Goal: Task Accomplishment & Management: Complete application form

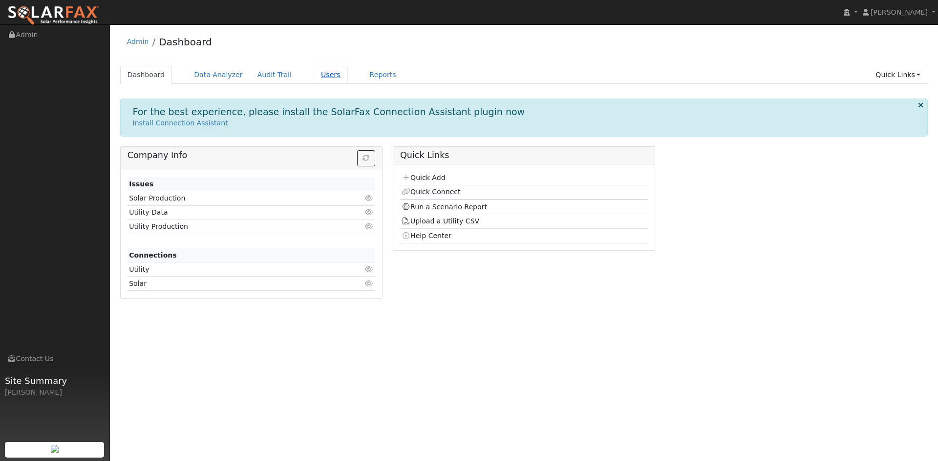
click at [314, 75] on link "Users" at bounding box center [331, 75] width 34 height 18
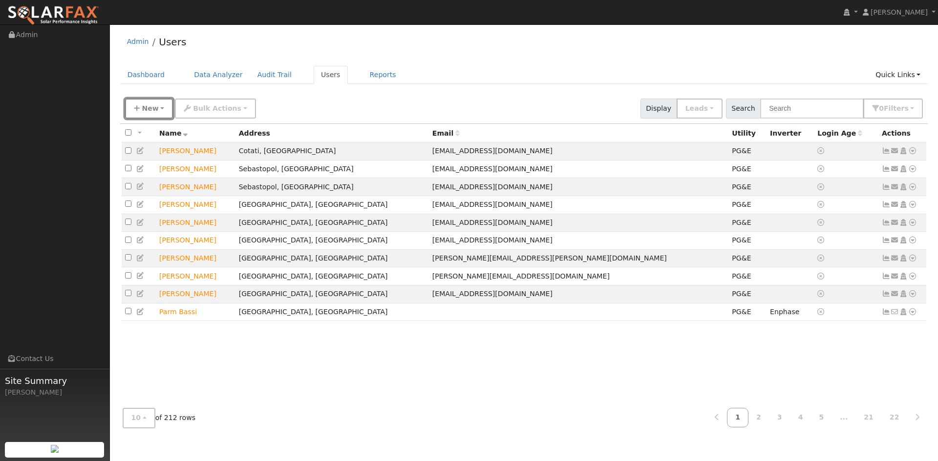
click at [142, 110] on span "New" at bounding box center [150, 109] width 17 height 8
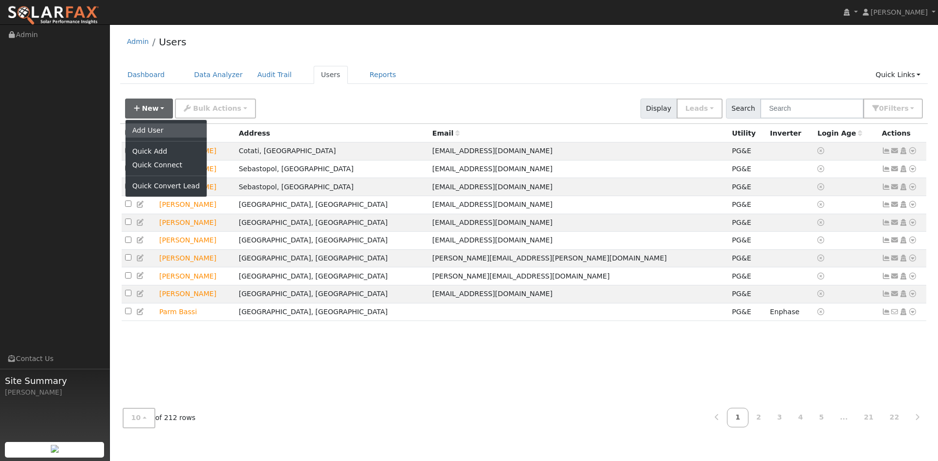
click at [145, 128] on link "Add User" at bounding box center [165, 131] width 81 height 14
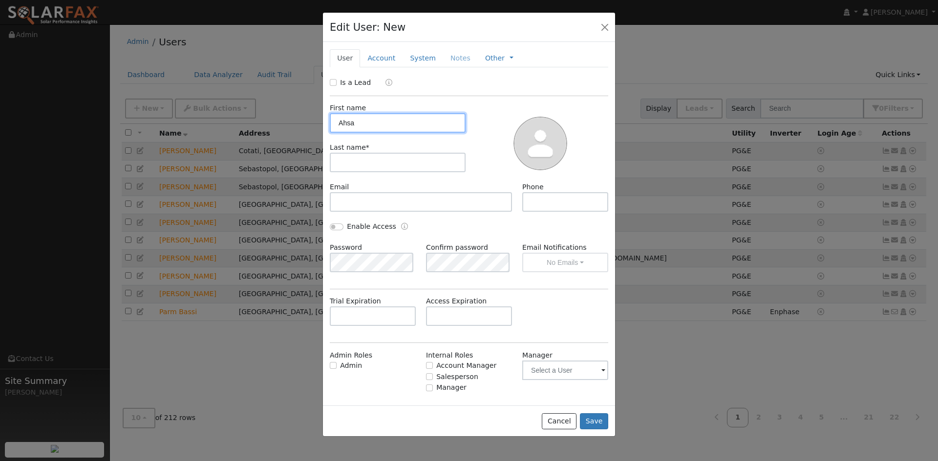
drag, startPoint x: 399, startPoint y: 126, endPoint x: 2, endPoint y: 114, distance: 397.2
click at [4, 115] on div "Edit User: New Select an Ac... New Account Nickname Cancel Create Are you sure …" at bounding box center [469, 230] width 938 height 461
type input "Syed"
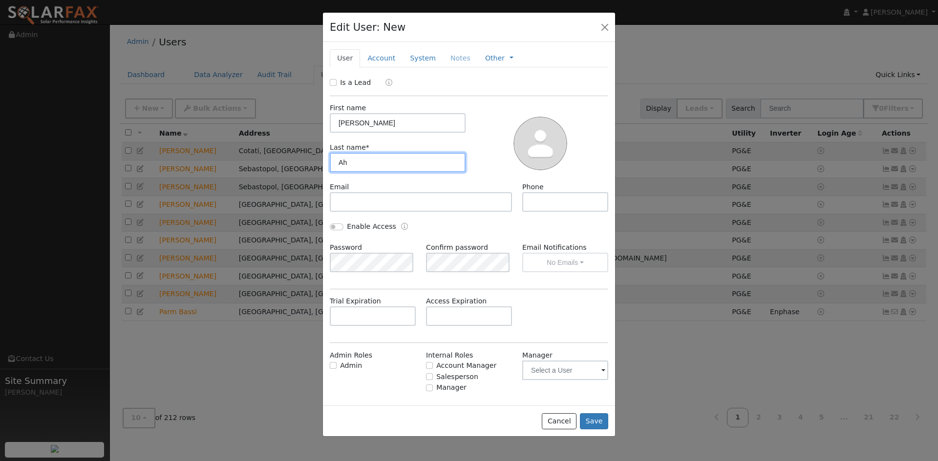
type input "A"
type input "Kazmi"
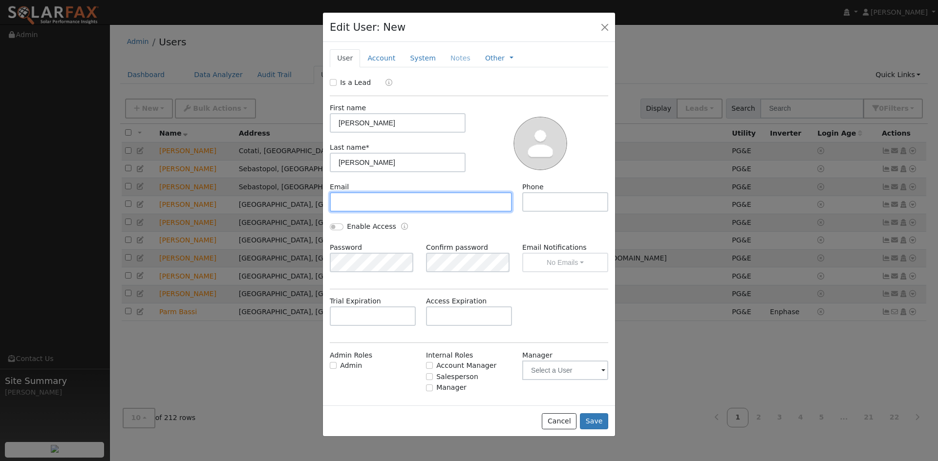
click at [337, 206] on input "text" at bounding box center [421, 202] width 182 height 20
paste input "[EMAIL_ADDRESS][DOMAIN_NAME]"
type input "[EMAIL_ADDRESS][DOMAIN_NAME]"
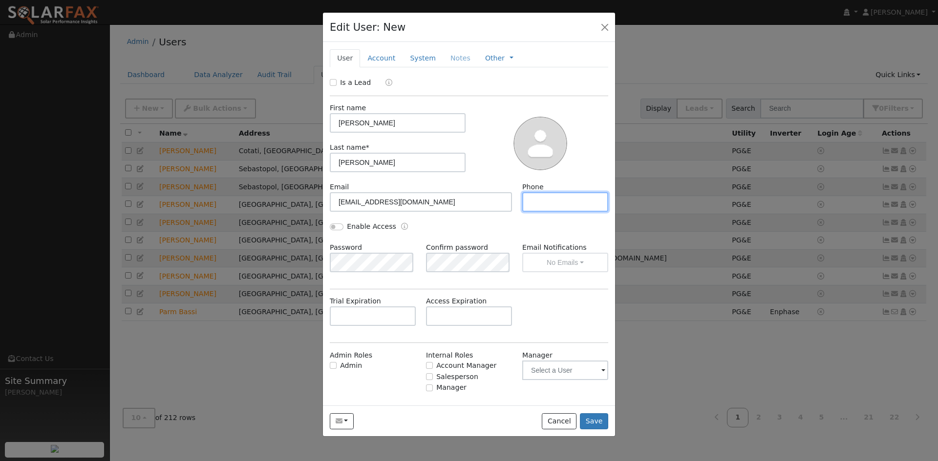
click at [568, 209] on input "text" at bounding box center [565, 202] width 86 height 20
type input "510-501-0210"
click at [375, 58] on link "Account" at bounding box center [381, 58] width 42 height 18
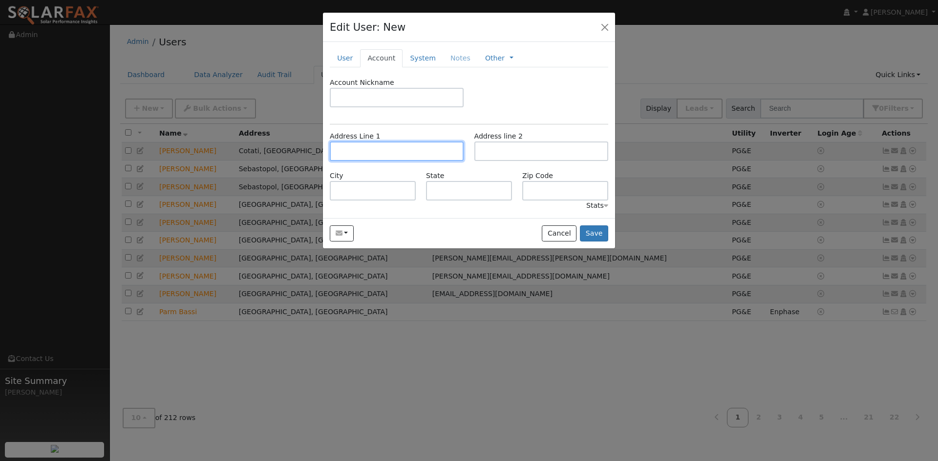
drag, startPoint x: 349, startPoint y: 151, endPoint x: 355, endPoint y: 150, distance: 6.4
click at [355, 150] on input "text" at bounding box center [397, 152] width 134 height 20
type input "5284 Valerian Drive"
type input "Fairfield"
type input "CA"
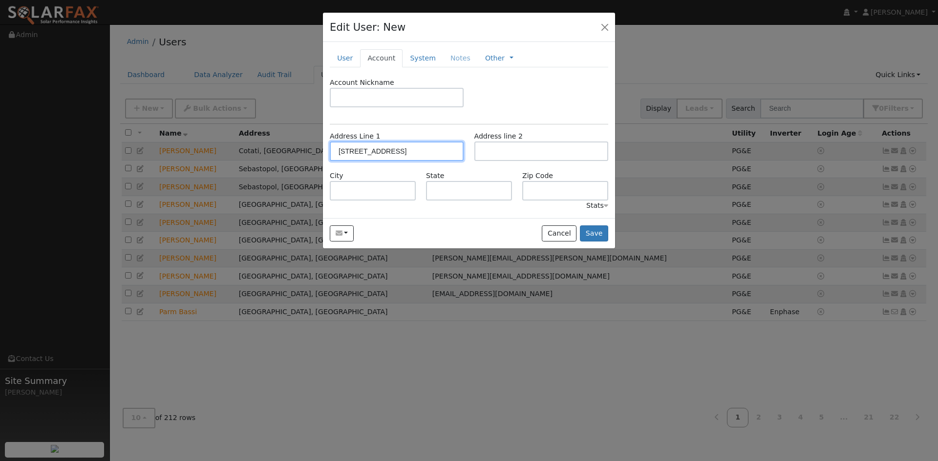
type input "94534"
click at [414, 54] on link "System" at bounding box center [422, 58] width 41 height 18
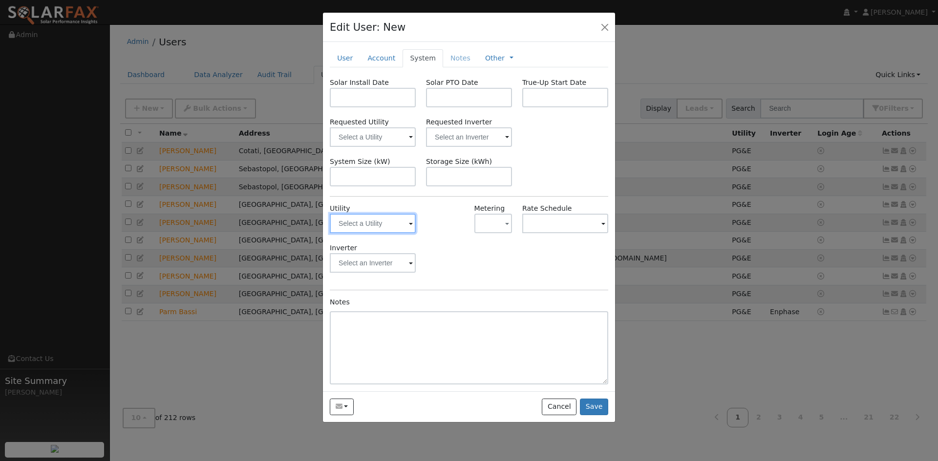
click at [349, 227] on input "text" at bounding box center [373, 224] width 86 height 20
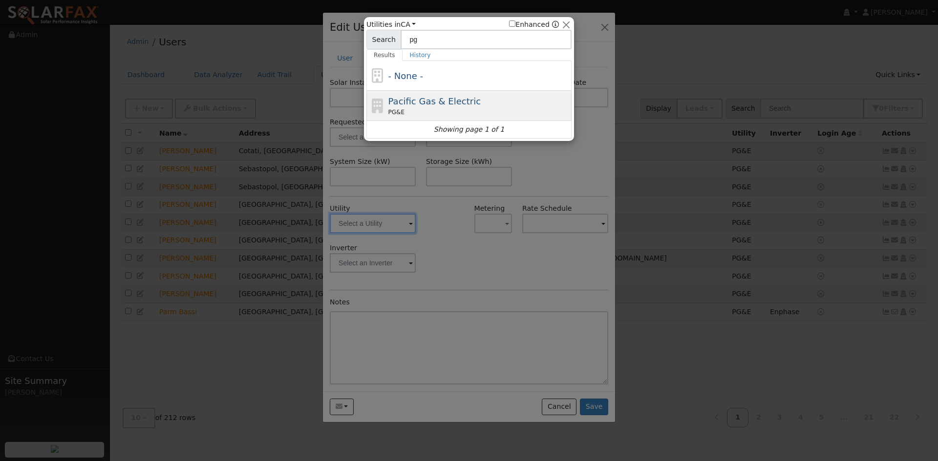
type input "pg"
click at [407, 104] on span "Pacific Gas & Electric" at bounding box center [434, 101] width 92 height 10
type input "PG&E"
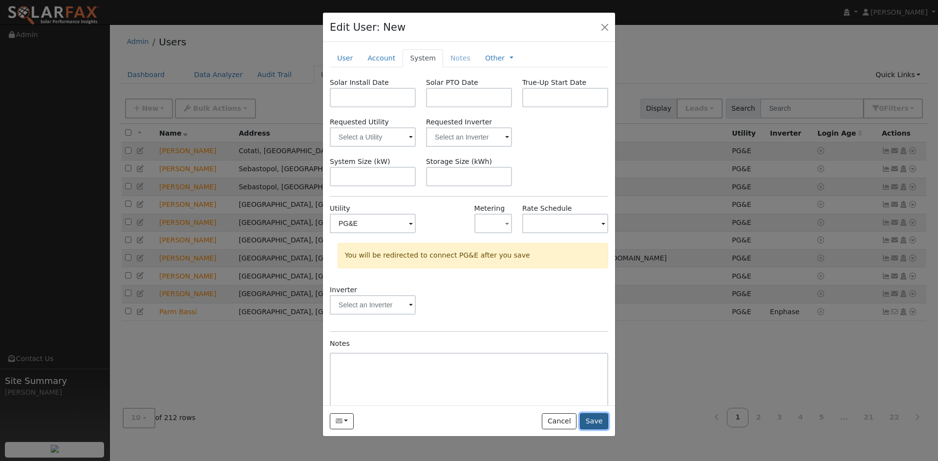
click at [596, 424] on button "Save" at bounding box center [594, 422] width 28 height 17
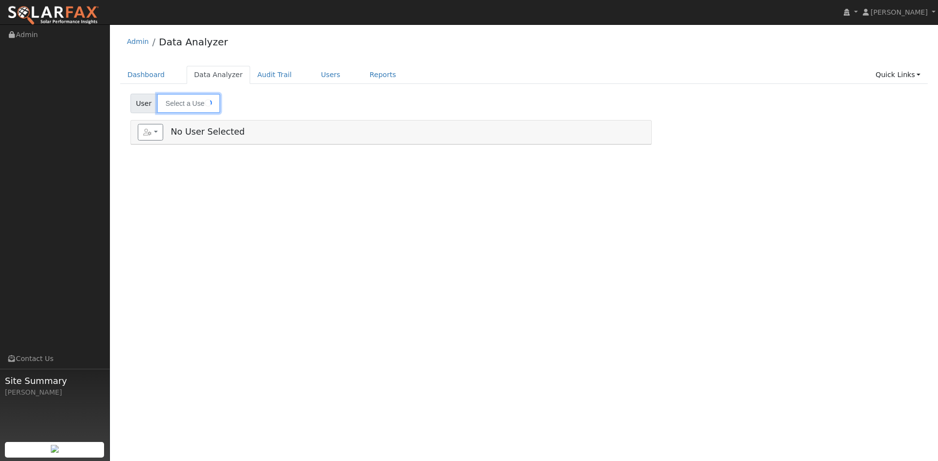
type input "[PERSON_NAME]"
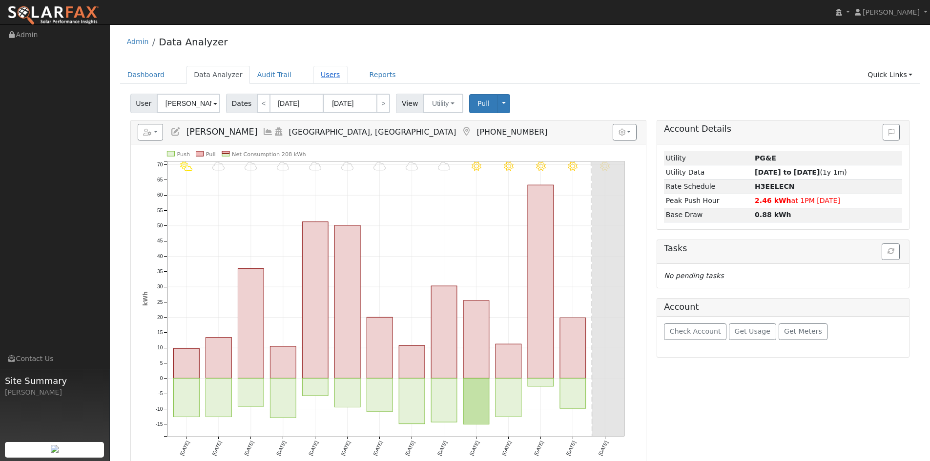
click at [324, 78] on link "Users" at bounding box center [331, 75] width 34 height 18
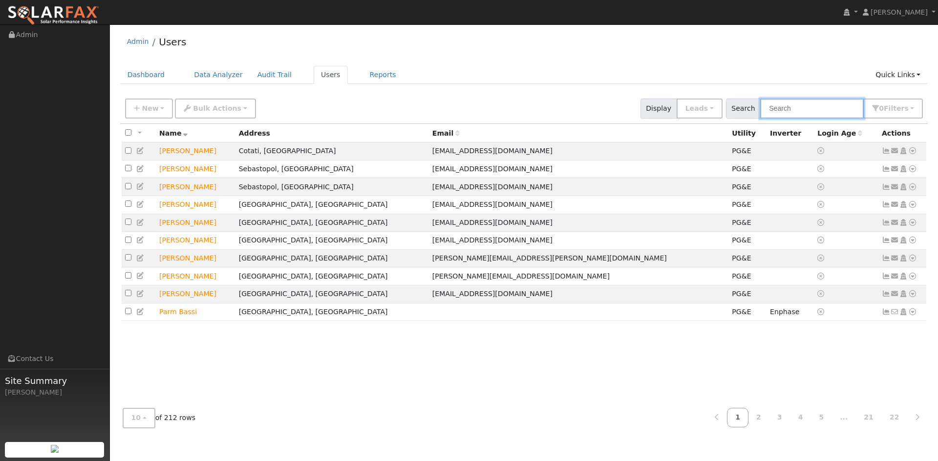
click at [790, 100] on input "text" at bounding box center [812, 109] width 104 height 20
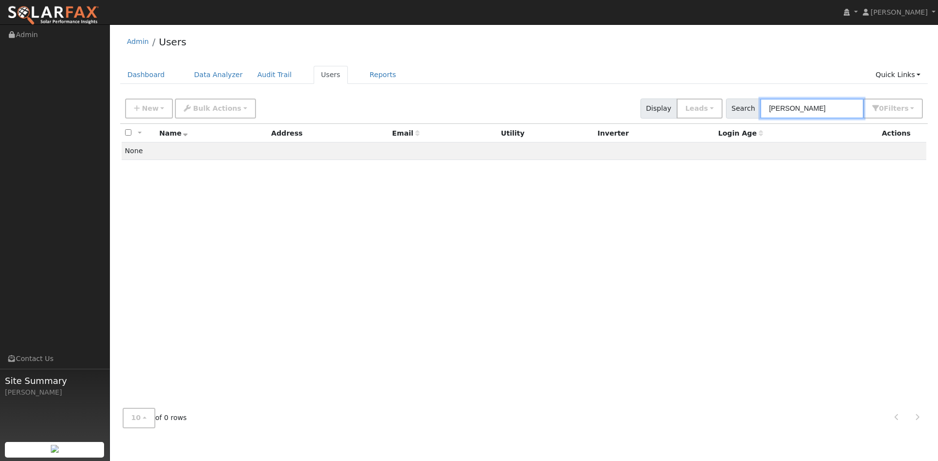
drag, startPoint x: 816, startPoint y: 112, endPoint x: 621, endPoint y: 95, distance: 196.1
click at [619, 96] on div "New Add User Quick Add Quick Connect Quick Convert Lead Bulk Actions Send Email…" at bounding box center [523, 106] width 801 height 23
type input "S"
type input "Kazmi"
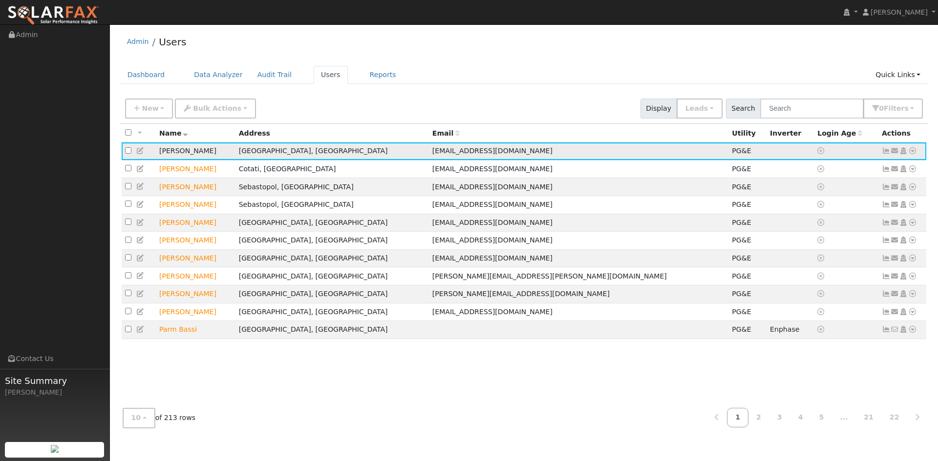
click at [913, 153] on icon at bounding box center [912, 150] width 9 height 7
click at [0, 0] on link "Export to CSV" at bounding box center [0, 0] width 0 height 0
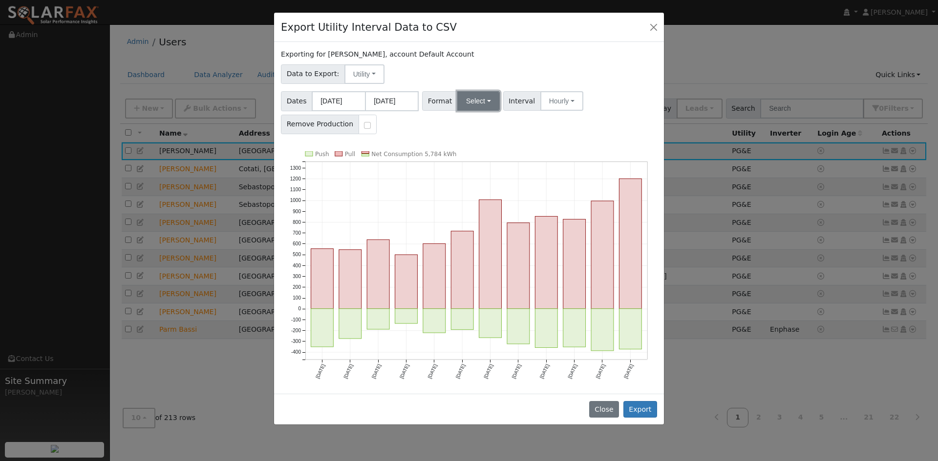
click at [472, 103] on button "Select" at bounding box center [478, 101] width 42 height 20
click at [479, 230] on link "Solargraf" at bounding box center [490, 226] width 70 height 14
click at [642, 412] on button "Export" at bounding box center [640, 409] width 34 height 17
